Goal: Task Accomplishment & Management: Manage account settings

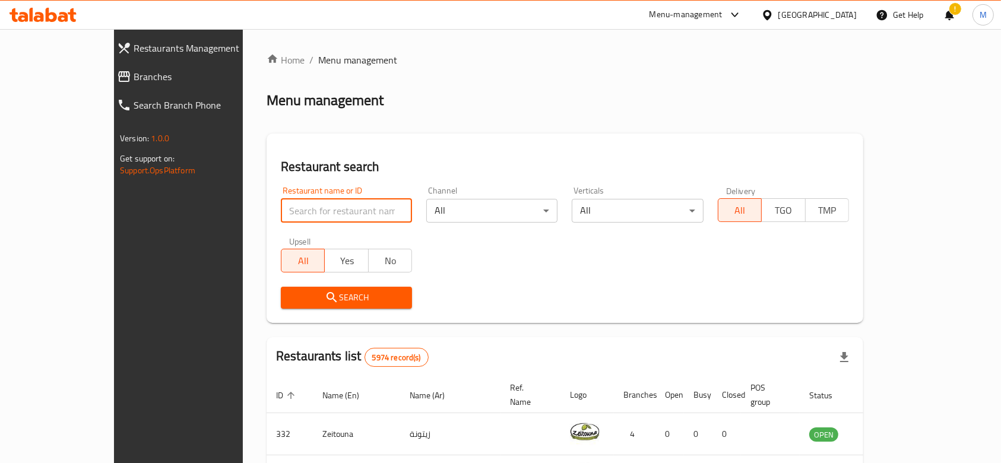
click at [281, 214] on input "search" at bounding box center [346, 211] width 131 height 24
type input "american bagel"
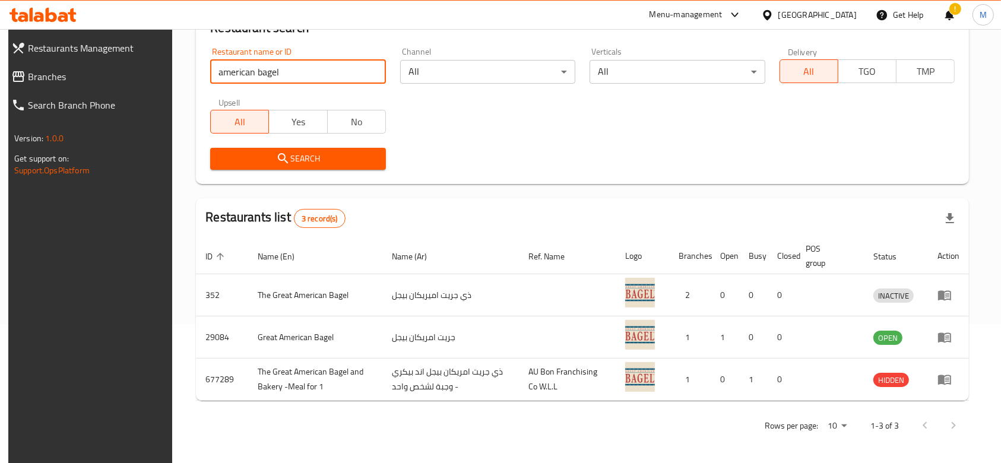
scroll to position [98, 0]
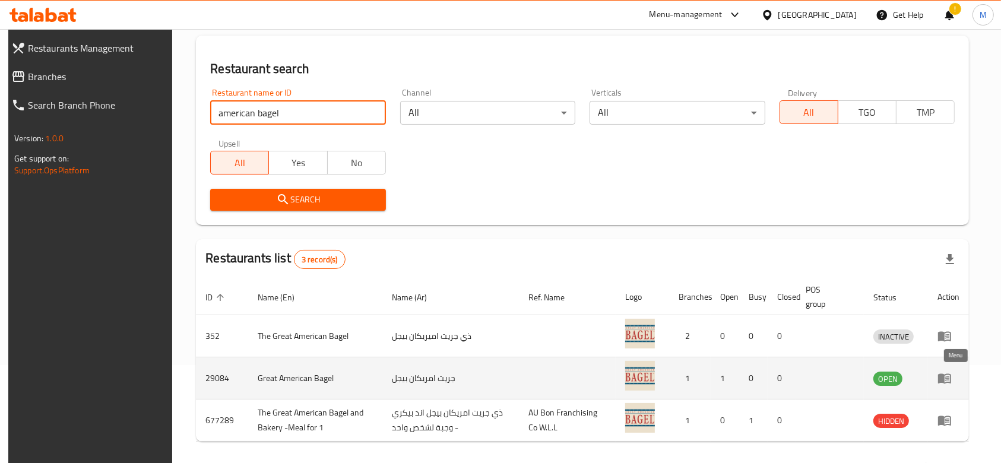
click at [949, 378] on icon "enhanced table" at bounding box center [944, 379] width 13 height 10
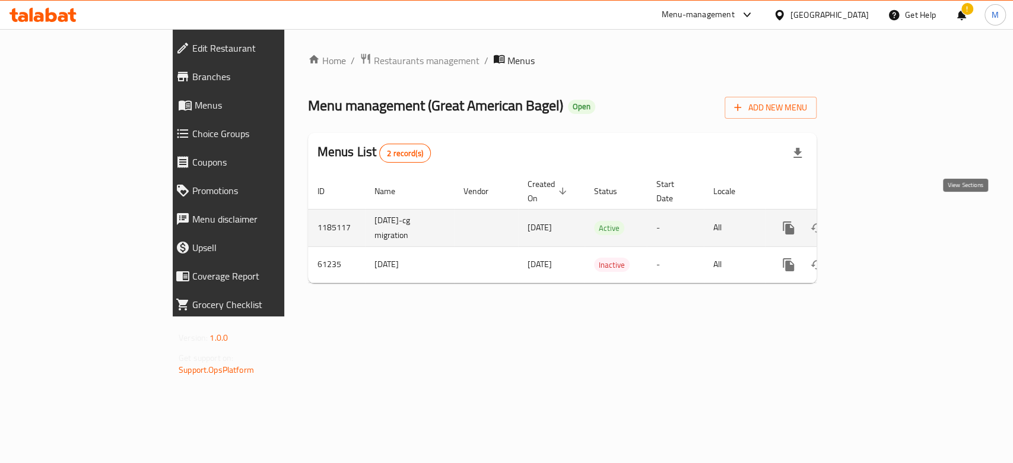
click at [881, 221] on icon "enhanced table" at bounding box center [874, 228] width 14 height 14
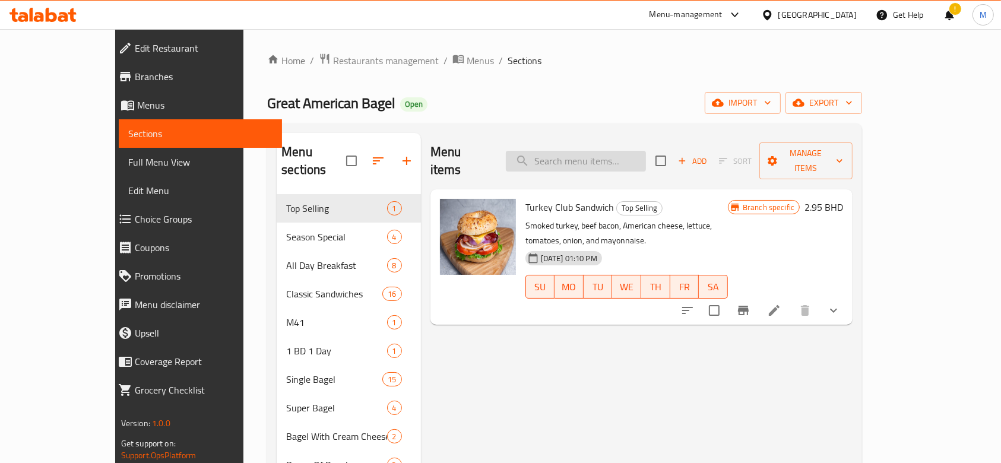
click at [622, 152] on input "search" at bounding box center [576, 161] width 140 height 21
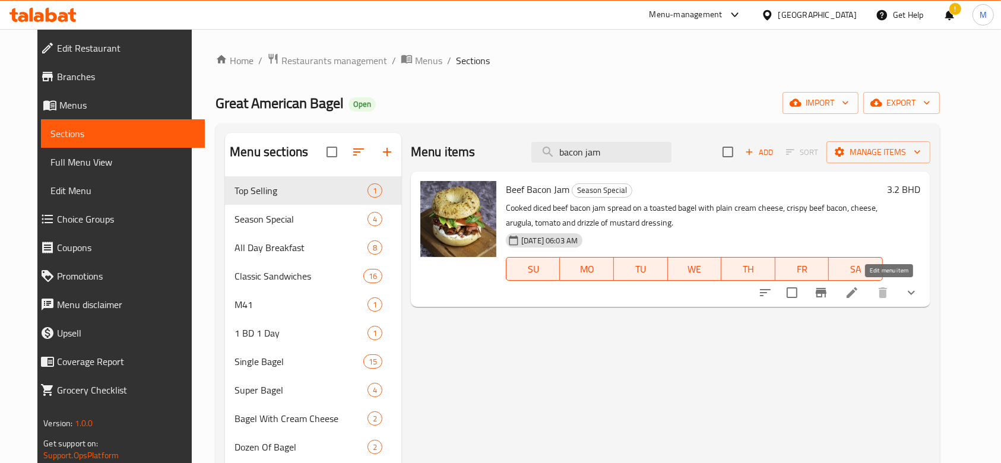
type input "bacon jam"
click at [859, 297] on icon at bounding box center [852, 293] width 14 height 14
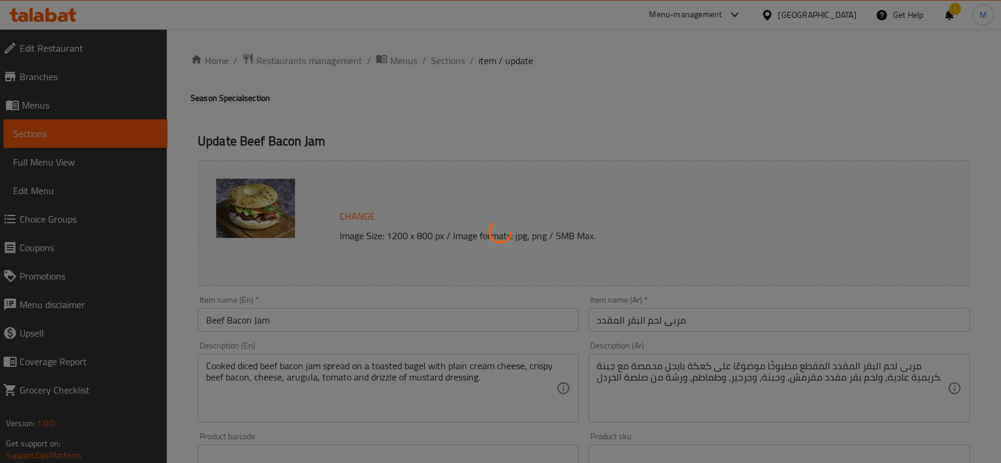
type input "اختيارك من البيجل:"
type input "1"
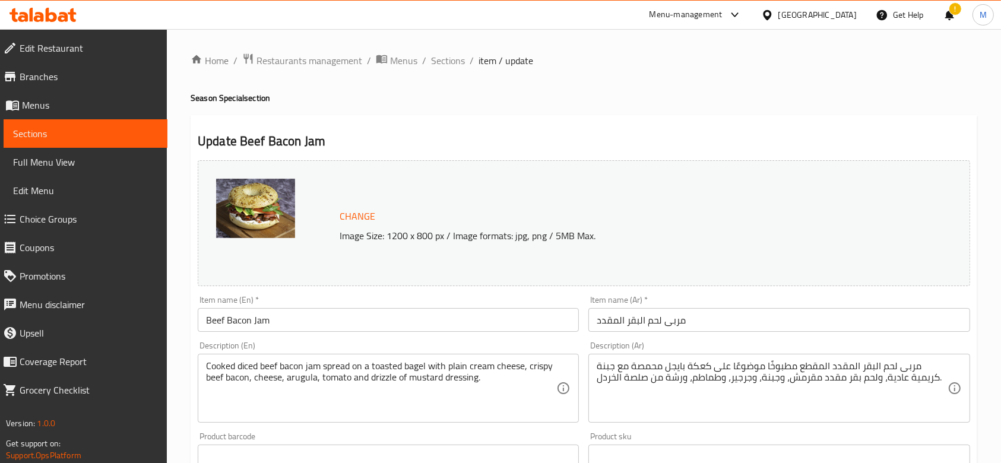
click at [210, 319] on input "Beef Bacon Jam" at bounding box center [388, 320] width 381 height 24
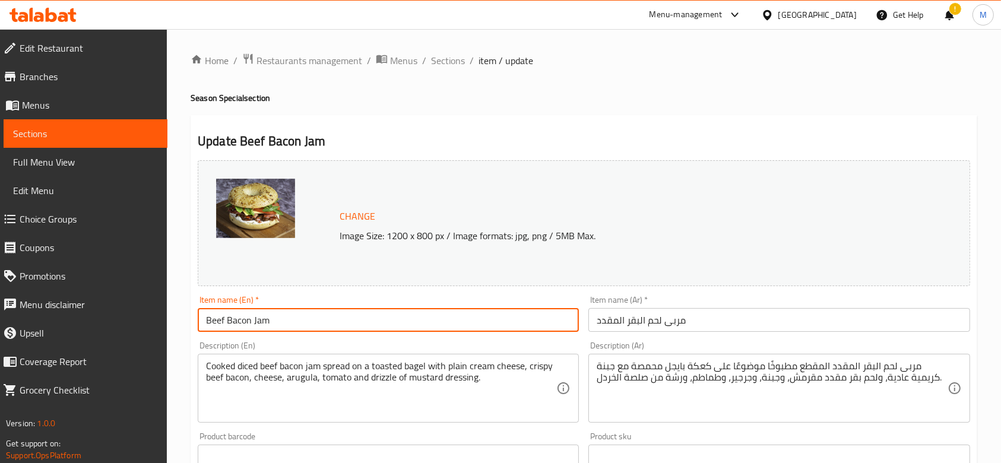
click at [210, 319] on input "Beef Bacon Jam" at bounding box center [388, 320] width 381 height 24
type input "Crispy Bacon Jam"
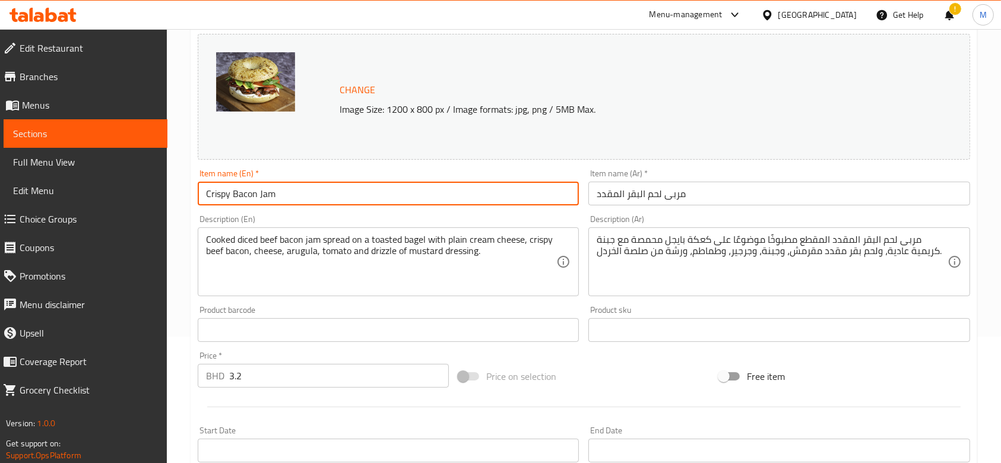
scroll to position [412, 0]
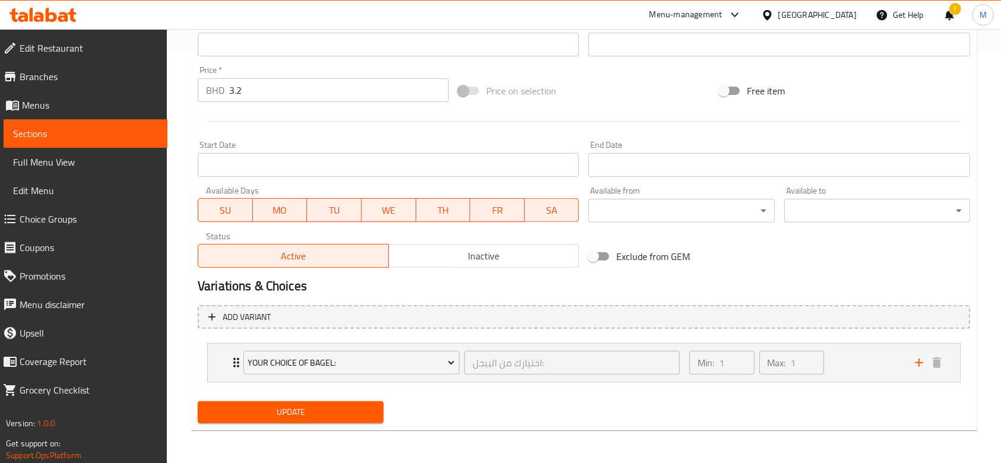
click at [367, 411] on span "Update" at bounding box center [290, 412] width 167 height 15
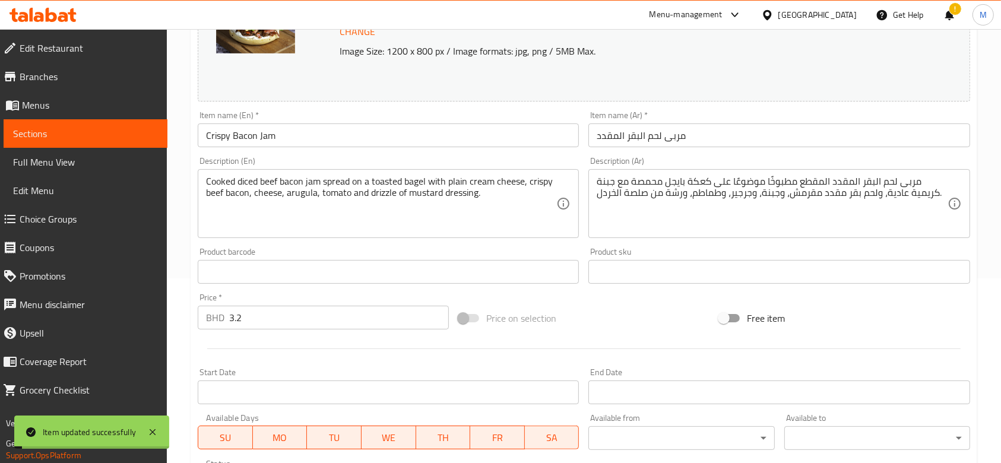
scroll to position [175, 0]
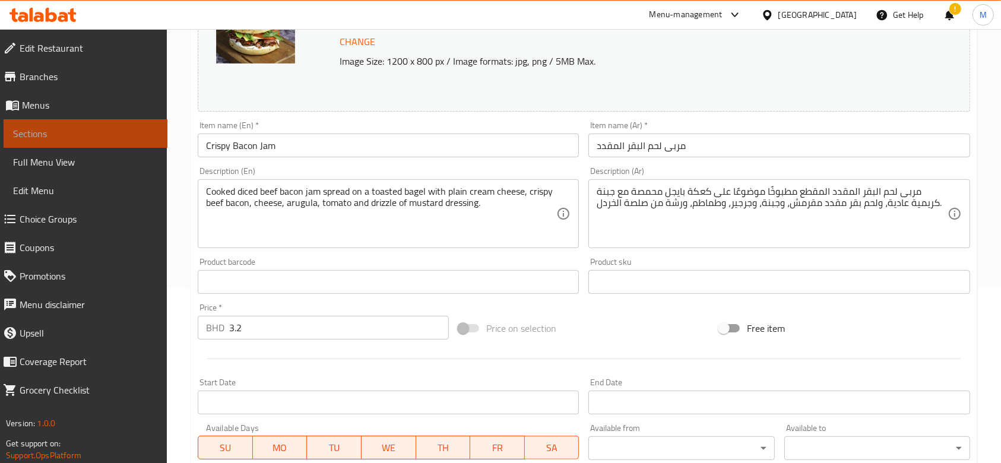
drag, startPoint x: 85, startPoint y: 132, endPoint x: 85, endPoint y: 90, distance: 41.6
click at [85, 132] on span "Sections" at bounding box center [85, 133] width 145 height 14
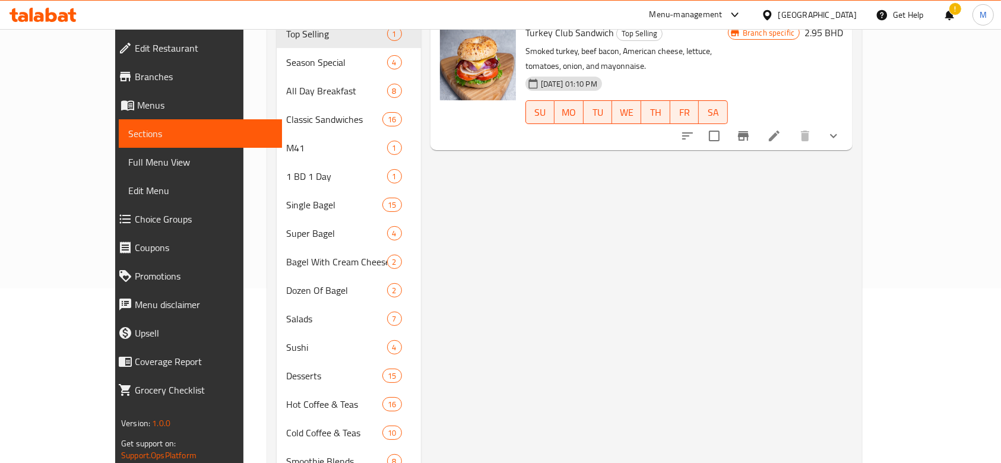
scroll to position [166, 0]
